Goal: Task Accomplishment & Management: Use online tool/utility

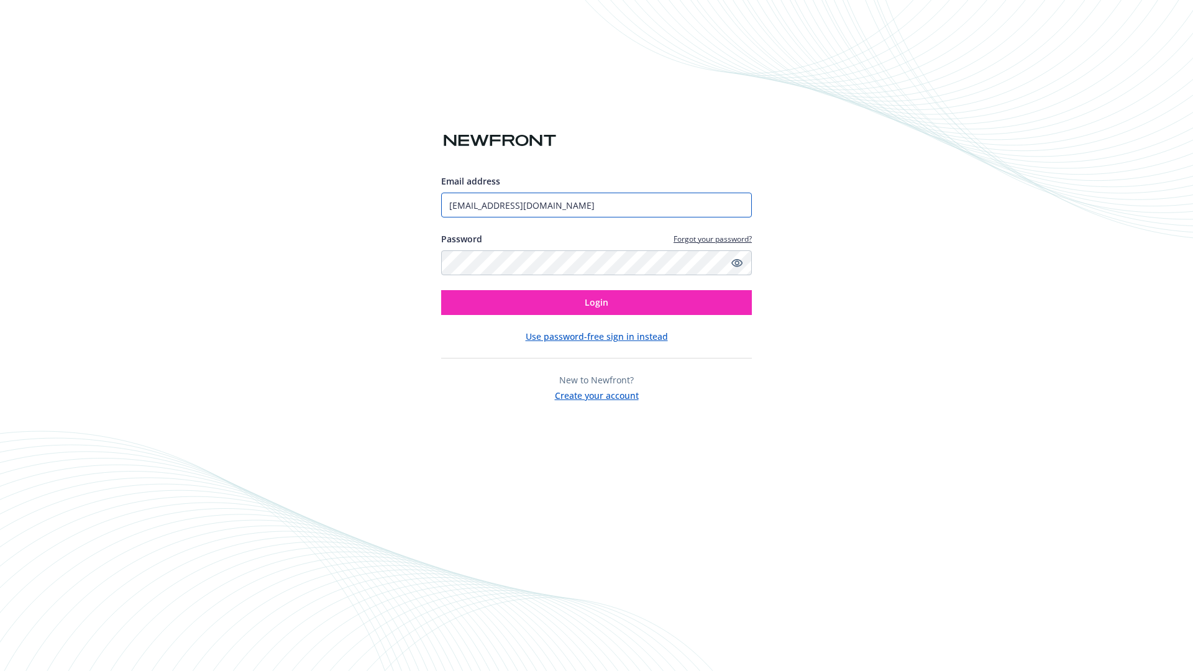
type input "[EMAIL_ADDRESS][DOMAIN_NAME]"
click at [596, 303] on span "Login" at bounding box center [597, 302] width 24 height 12
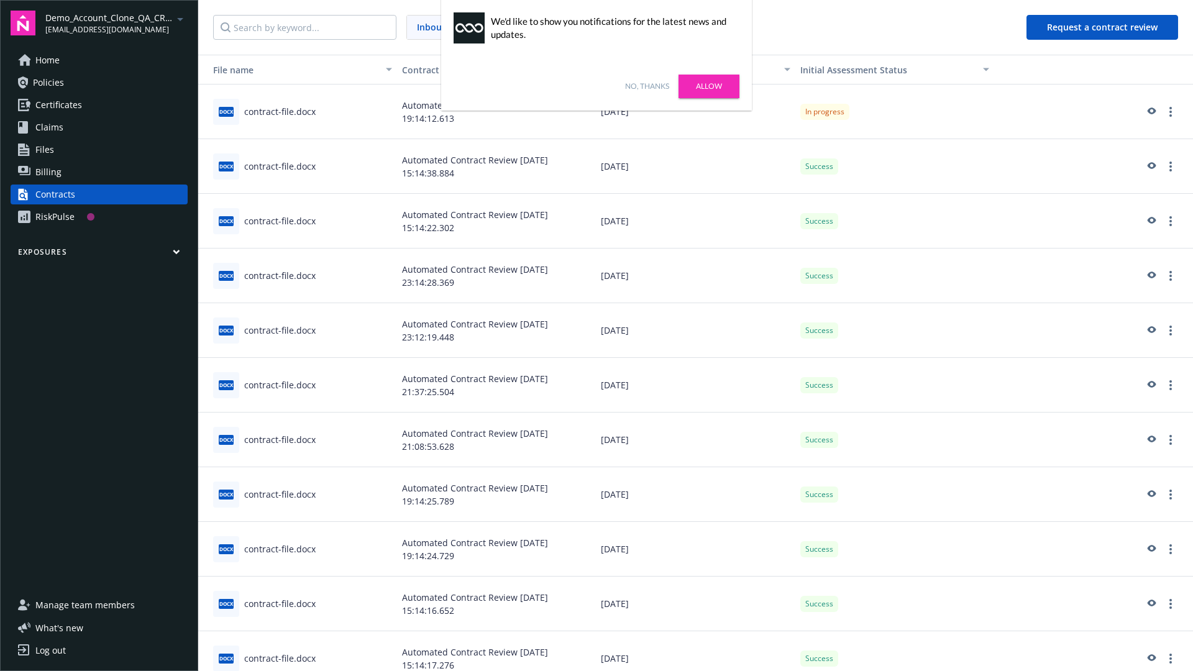
click at [647, 86] on link "No, thanks" at bounding box center [647, 86] width 44 height 11
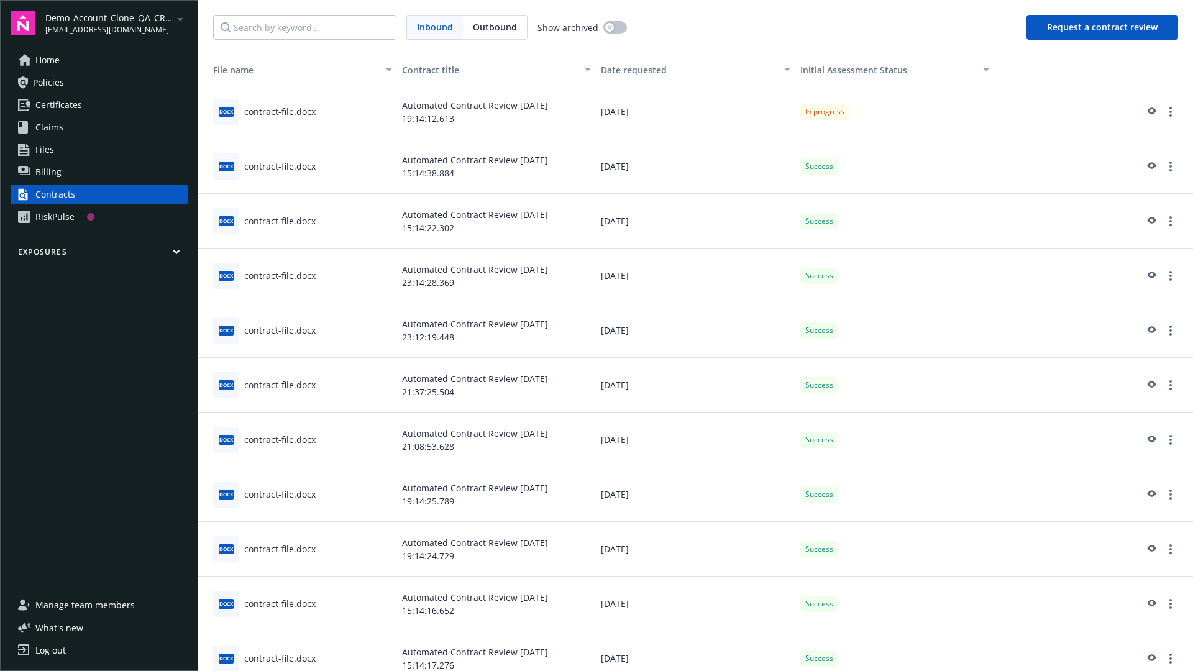
click at [1103, 27] on button "Request a contract review" at bounding box center [1102, 27] width 152 height 25
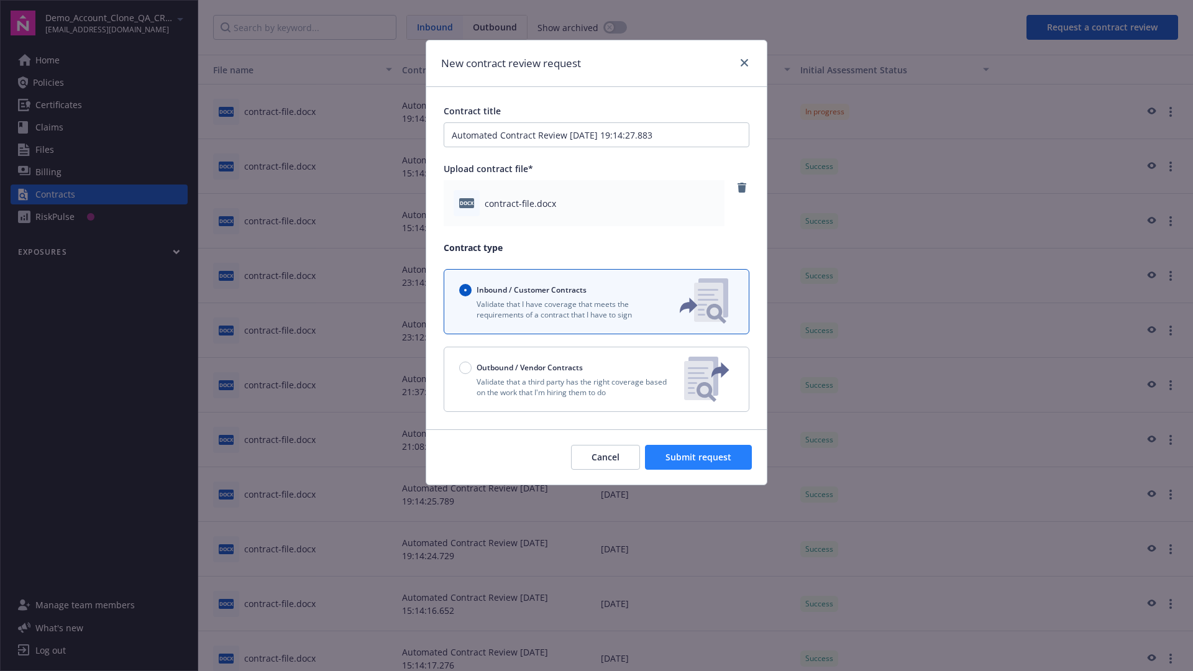
type input "Automated Contract Review [DATE] 19:14:27.883"
click at [699, 457] on span "Submit request" at bounding box center [698, 457] width 66 height 12
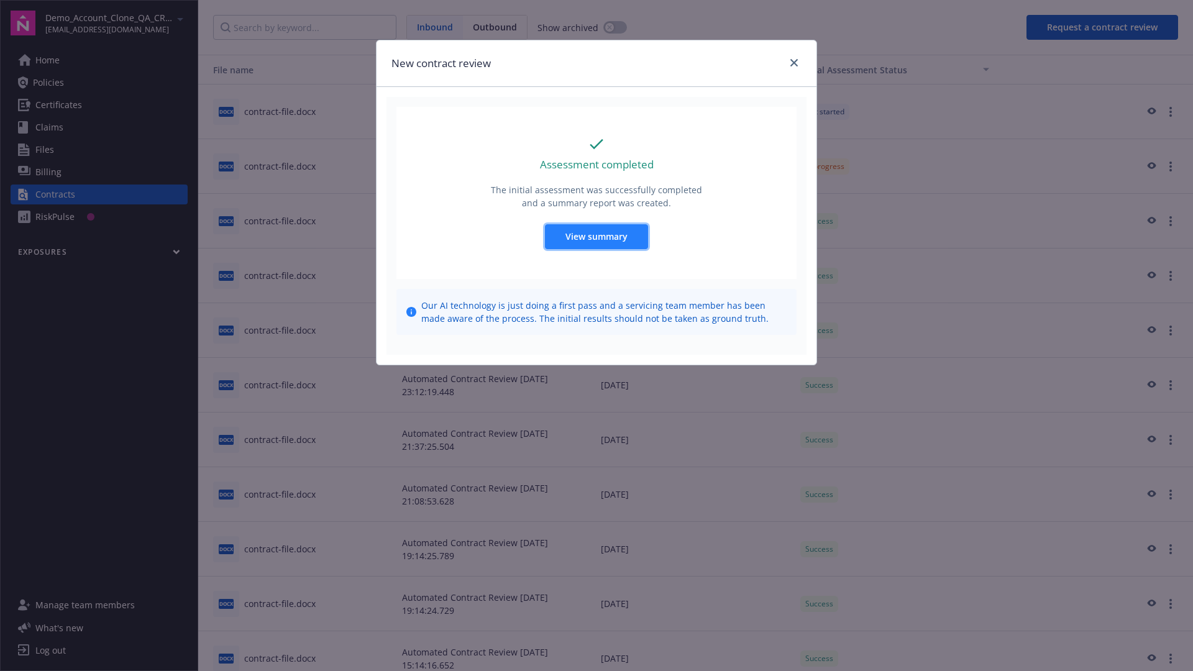
click at [596, 236] on span "View summary" at bounding box center [596, 237] width 62 height 12
